Goal: Go to known website: Access a specific website the user already knows

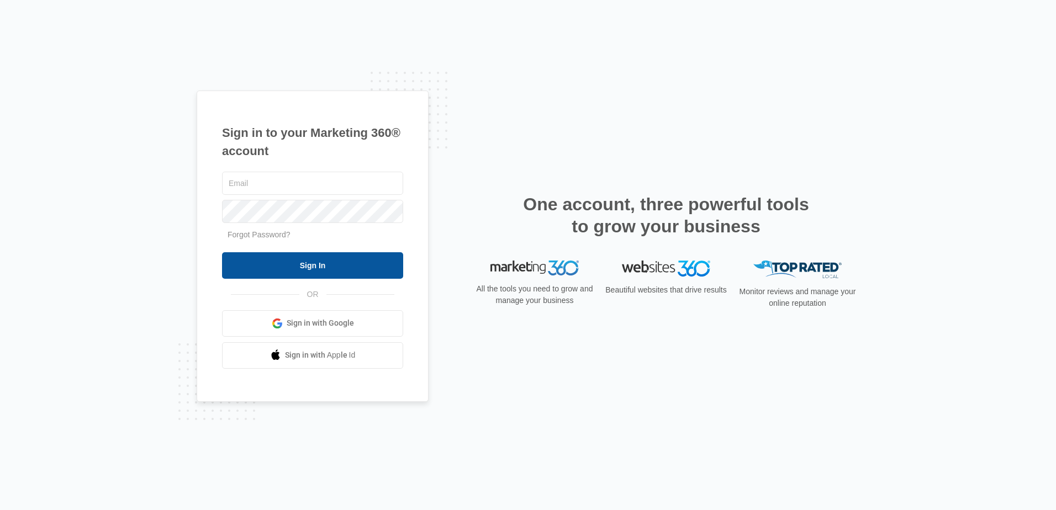
type input "[PERSON_NAME][EMAIL_ADDRESS][DOMAIN_NAME]"
click at [342, 266] on input "Sign In" at bounding box center [312, 265] width 181 height 27
